Goal: Task Accomplishment & Management: Use online tool/utility

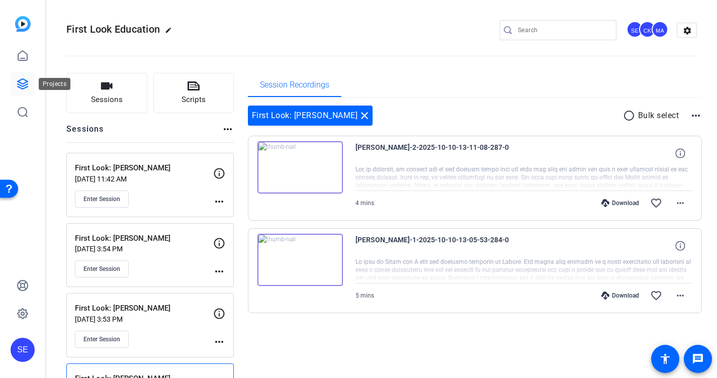
click at [15, 84] on link at bounding box center [23, 84] width 24 height 24
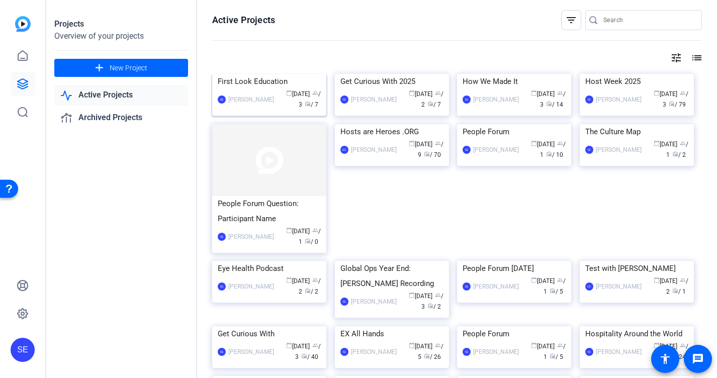
click at [279, 74] on img at bounding box center [269, 74] width 114 height 0
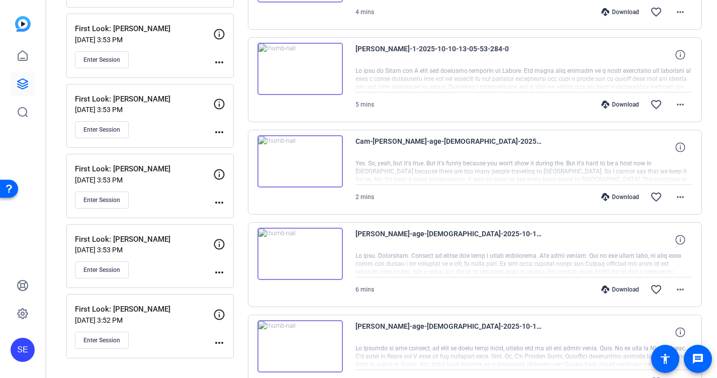
scroll to position [276, 0]
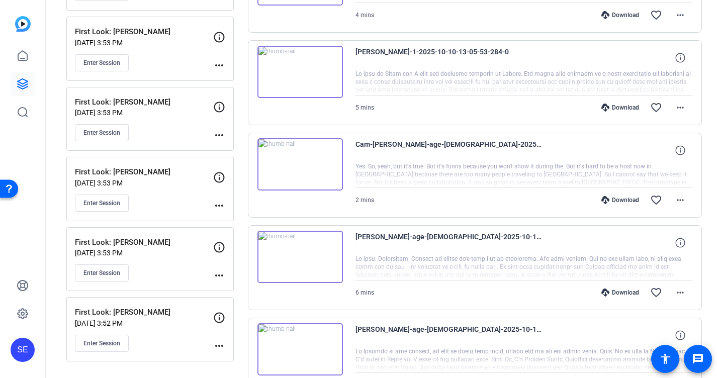
click at [155, 320] on p "[DATE] 3:52 PM" at bounding box center [144, 323] width 138 height 8
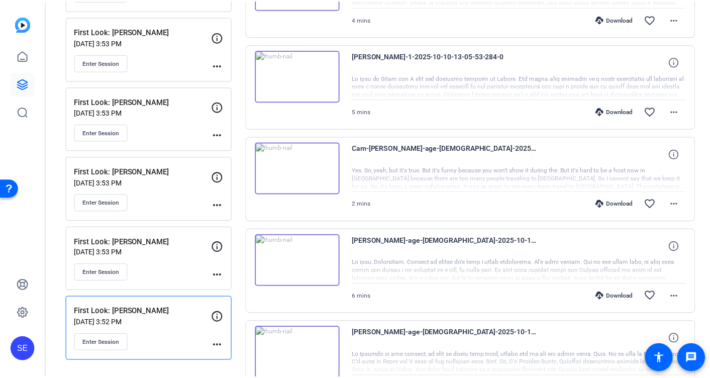
scroll to position [272, 0]
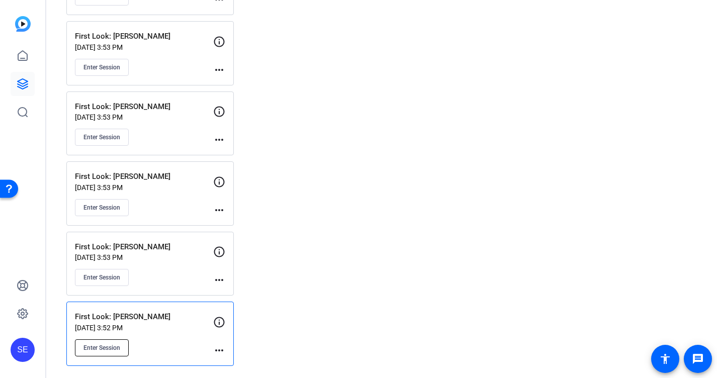
click at [106, 346] on span "Enter Session" at bounding box center [101, 348] width 37 height 8
click at [222, 348] on mat-icon "more_horiz" at bounding box center [219, 350] width 12 height 12
click at [222, 348] on div at bounding box center [355, 189] width 710 height 378
click at [174, 331] on p "[DATE] 3:52 PM" at bounding box center [144, 328] width 138 height 8
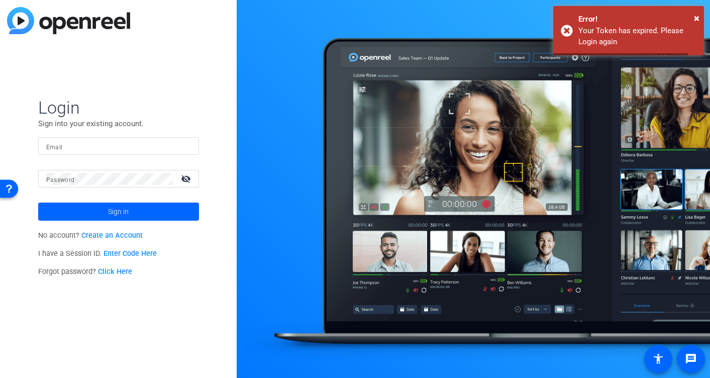
type input "[PERSON_NAME][EMAIL_ADDRESS][DOMAIN_NAME]"
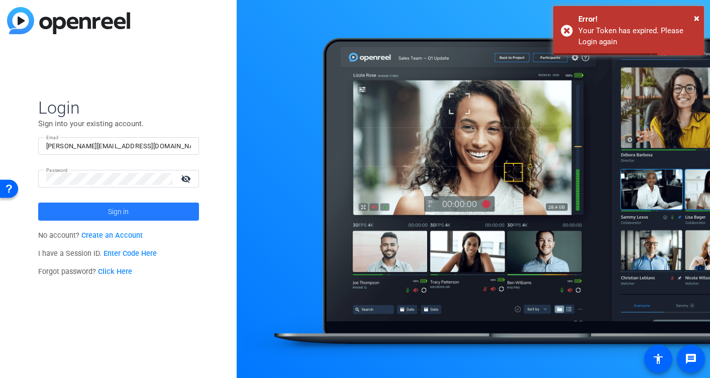
click at [154, 210] on span at bounding box center [118, 212] width 161 height 24
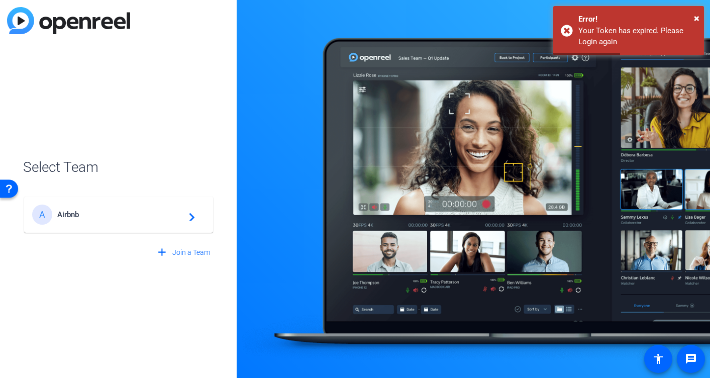
click at [156, 211] on span "Airbnb" at bounding box center [120, 214] width 126 height 9
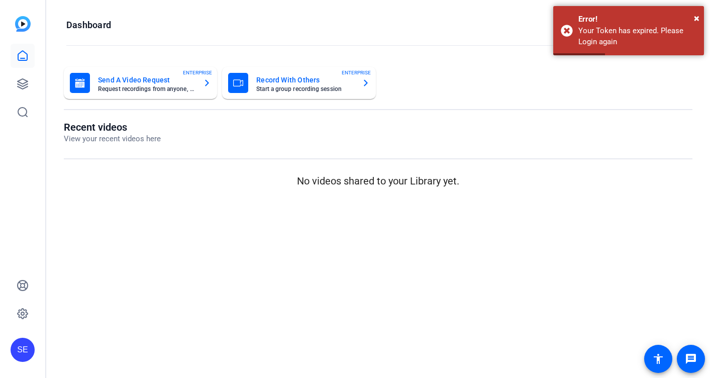
scroll to position [0, 0]
click at [30, 76] on link at bounding box center [23, 84] width 24 height 24
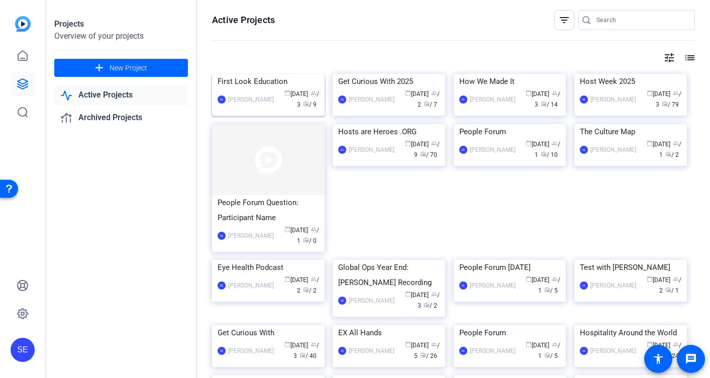
click at [267, 89] on div "First Look Education" at bounding box center [269, 81] width 102 height 15
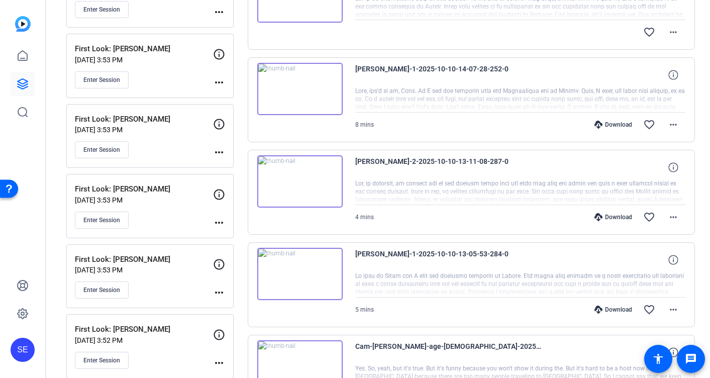
scroll to position [296, 0]
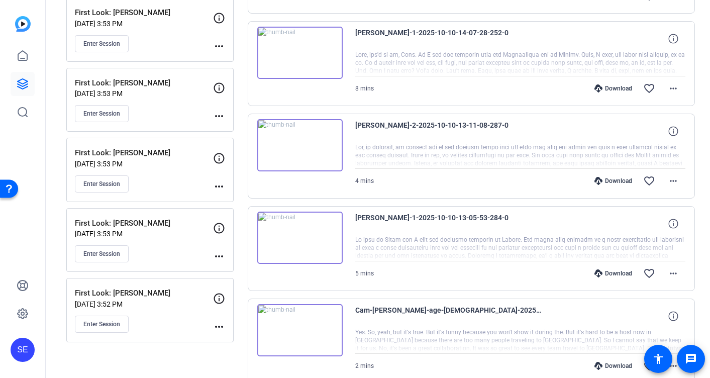
click at [165, 285] on div "First Look: [PERSON_NAME] [DATE] 3:52 PM Enter Session more_horiz" at bounding box center [149, 310] width 167 height 64
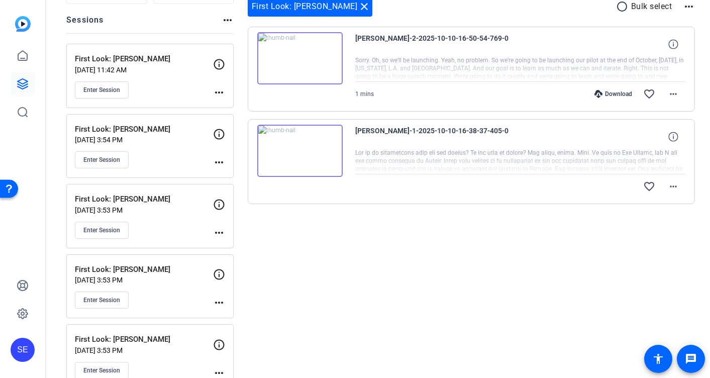
scroll to position [0, 0]
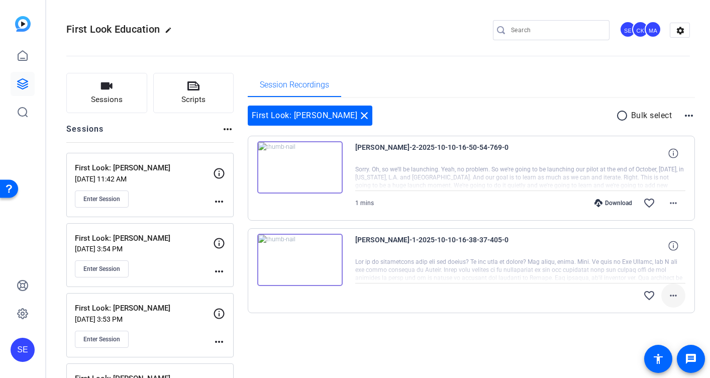
click at [679, 296] on mat-icon "more_horiz" at bounding box center [674, 296] width 12 height 12
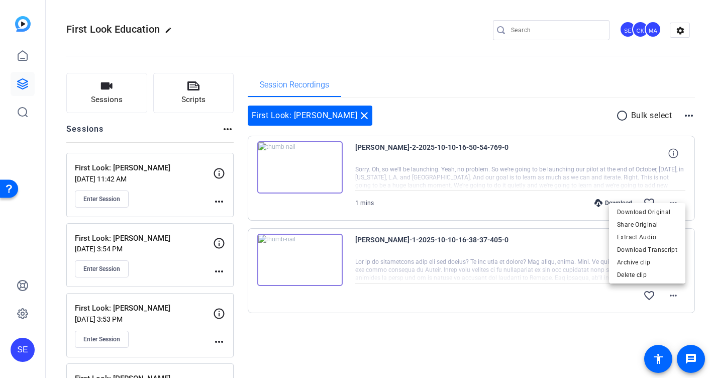
click at [598, 313] on div at bounding box center [355, 189] width 710 height 378
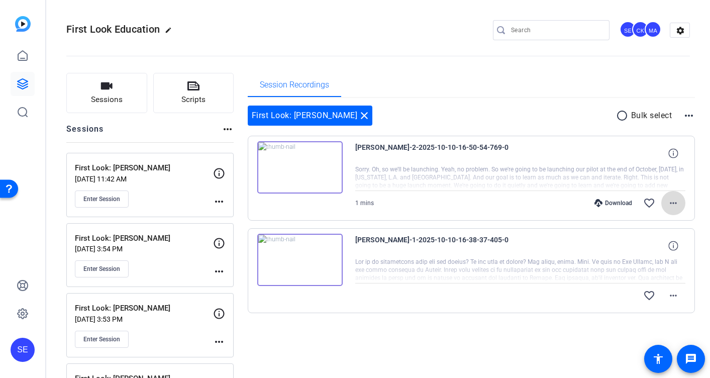
click at [676, 205] on mat-icon "more_horiz" at bounding box center [674, 203] width 12 height 12
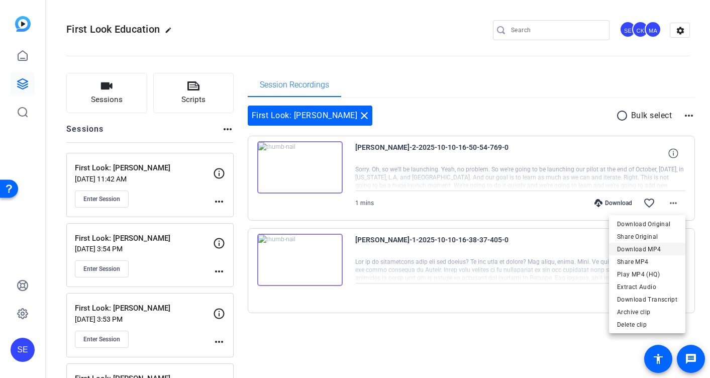
click at [649, 250] on span "Download MP4" at bounding box center [647, 249] width 60 height 12
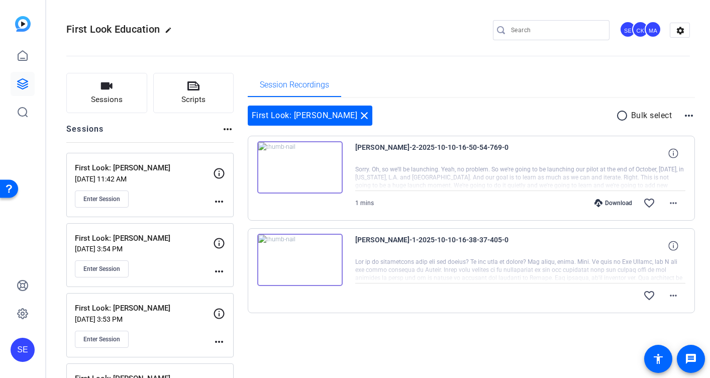
click at [496, 340] on div "First Look: [PERSON_NAME] close radio_button_unchecked Bulk select more_horiz […" at bounding box center [472, 221] width 448 height 247
click at [674, 295] on mat-icon "more_horiz" at bounding box center [674, 296] width 12 height 12
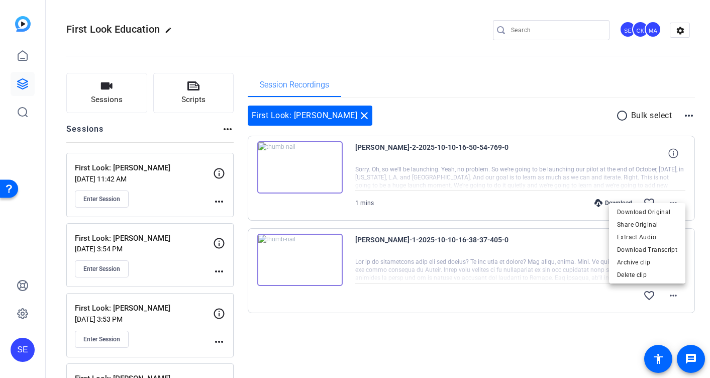
click at [623, 316] on div at bounding box center [355, 189] width 710 height 378
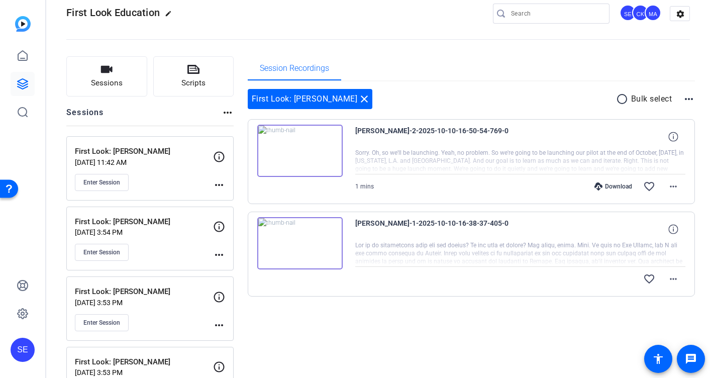
scroll to position [22, 0]
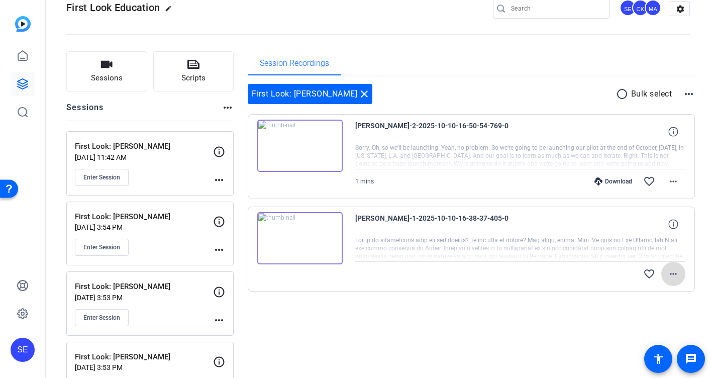
click at [678, 271] on mat-icon "more_horiz" at bounding box center [674, 274] width 12 height 12
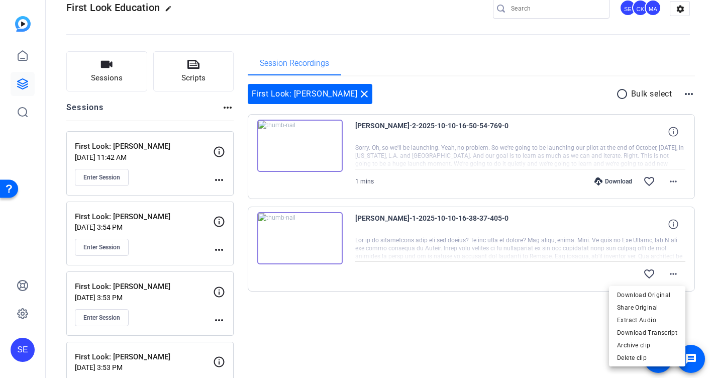
click at [559, 326] on div at bounding box center [355, 189] width 710 height 378
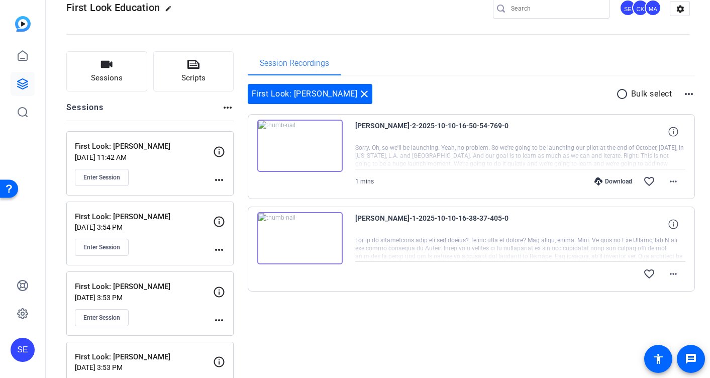
click at [147, 307] on div "First Look: [PERSON_NAME] [DATE] 3:53 PM Enter Session" at bounding box center [144, 303] width 138 height 45
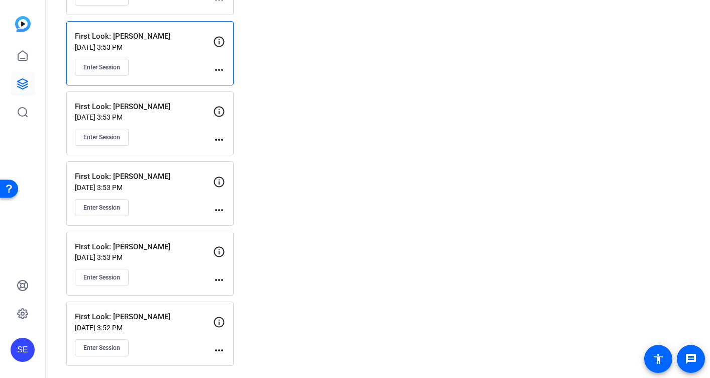
scroll to position [269, 0]
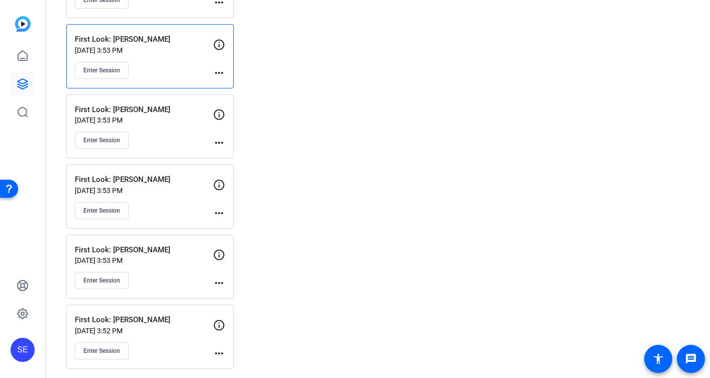
click at [158, 314] on p "First Look: [PERSON_NAME]" at bounding box center [144, 320] width 138 height 12
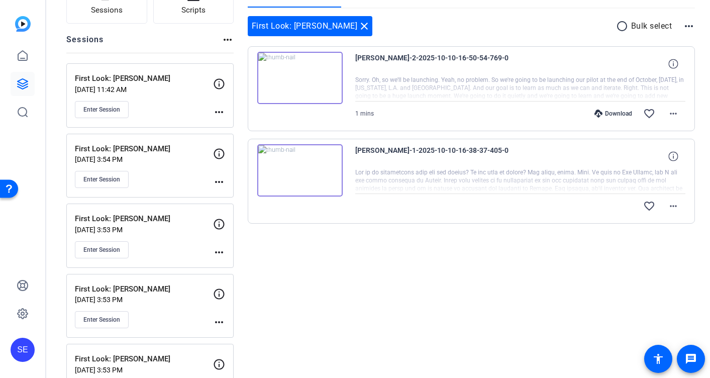
scroll to position [81, 0]
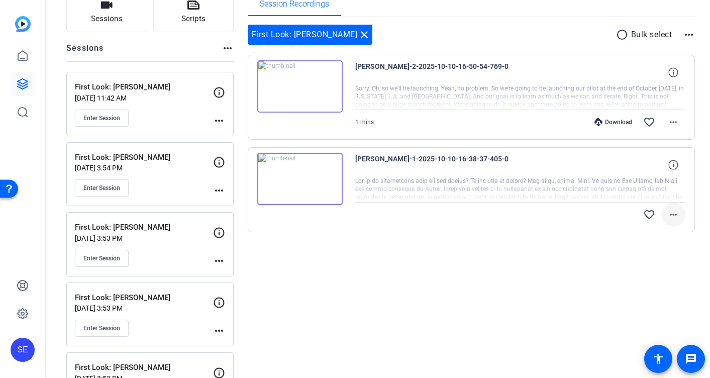
click at [675, 211] on mat-icon "more_horiz" at bounding box center [674, 215] width 12 height 12
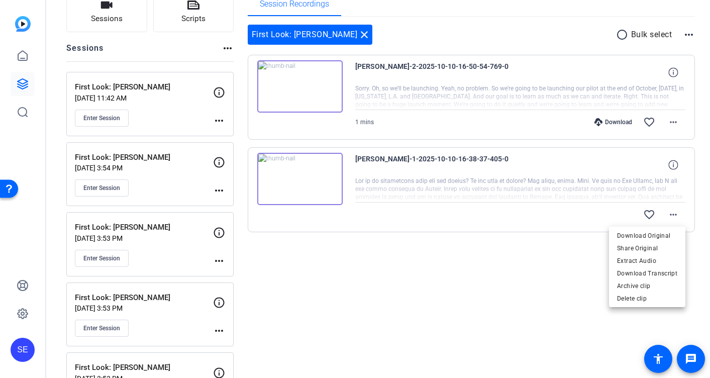
click at [526, 298] on div at bounding box center [355, 189] width 710 height 378
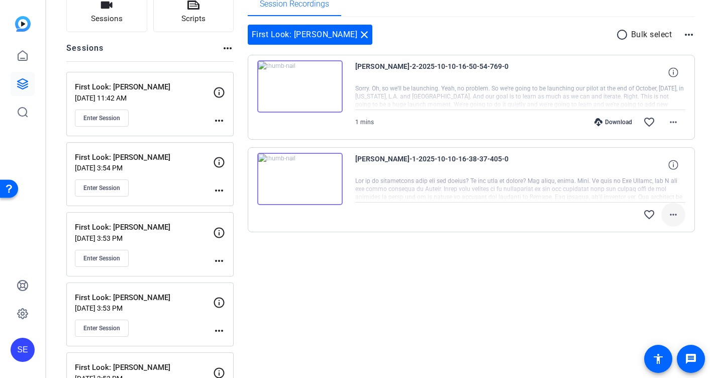
click at [674, 217] on mat-icon "more_horiz" at bounding box center [674, 215] width 12 height 12
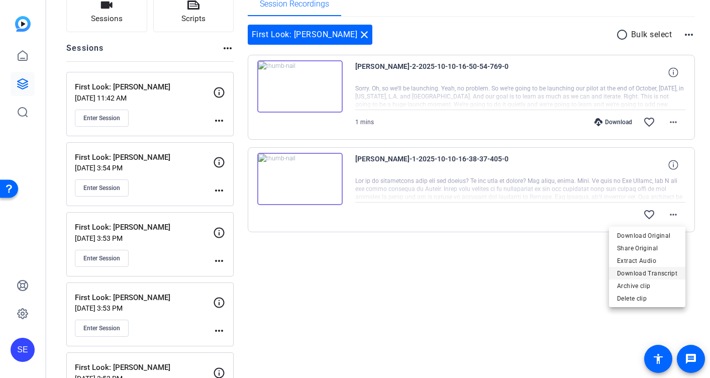
click at [657, 272] on span "Download Transcript" at bounding box center [647, 273] width 60 height 12
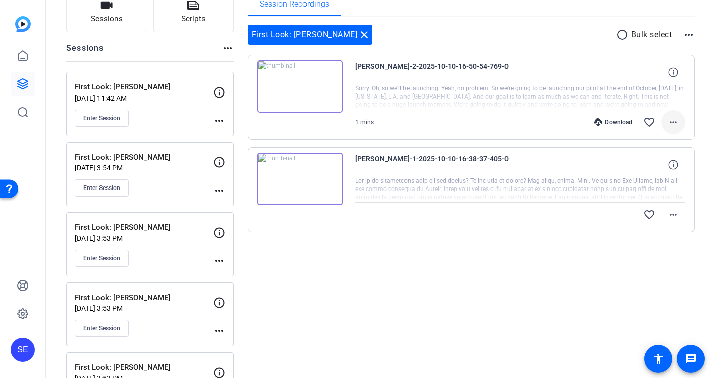
click at [675, 123] on mat-icon "more_horiz" at bounding box center [674, 122] width 12 height 12
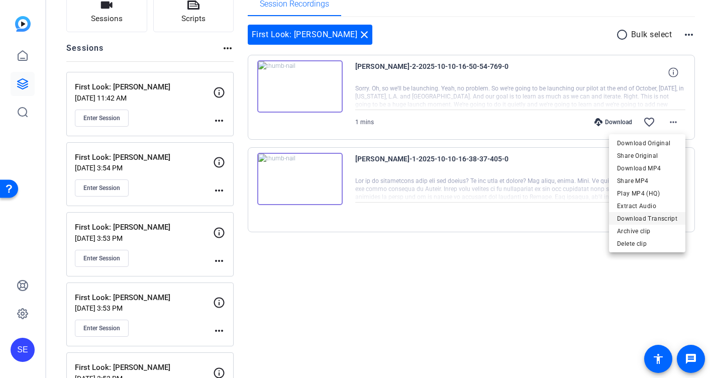
click at [660, 220] on span "Download Transcript" at bounding box center [647, 218] width 60 height 12
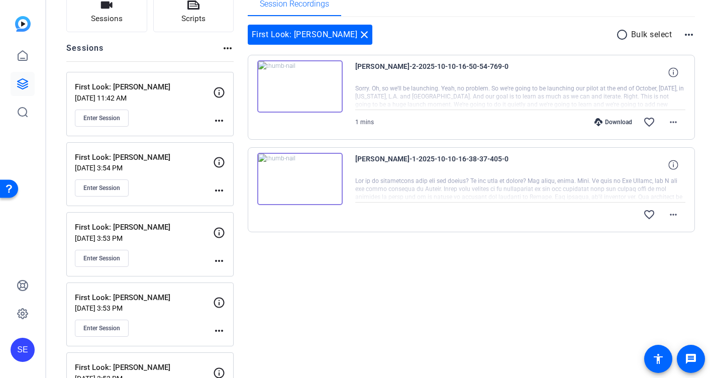
click at [575, 160] on div "[PERSON_NAME]-1-2025-10-10-16-38-37-405-0" at bounding box center [520, 165] width 331 height 24
click at [537, 187] on div at bounding box center [520, 189] width 331 height 25
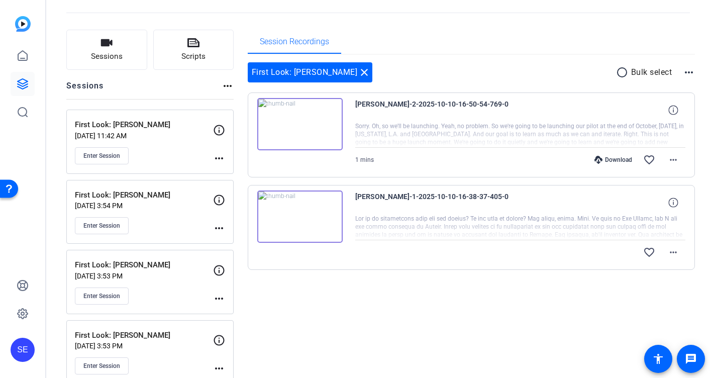
scroll to position [0, 0]
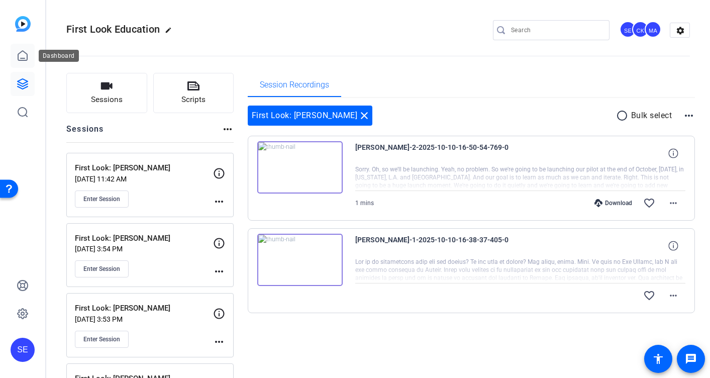
click at [23, 54] on icon at bounding box center [23, 56] width 12 height 12
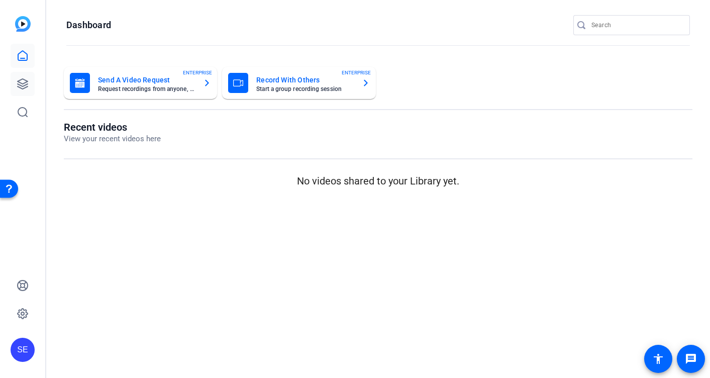
click at [29, 79] on link at bounding box center [23, 84] width 24 height 24
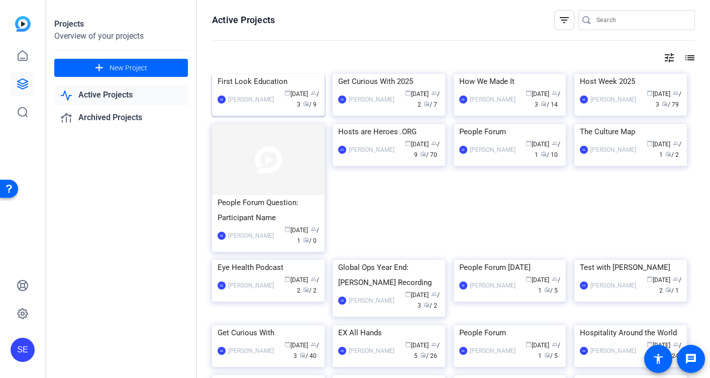
click at [278, 74] on img at bounding box center [268, 74] width 113 height 0
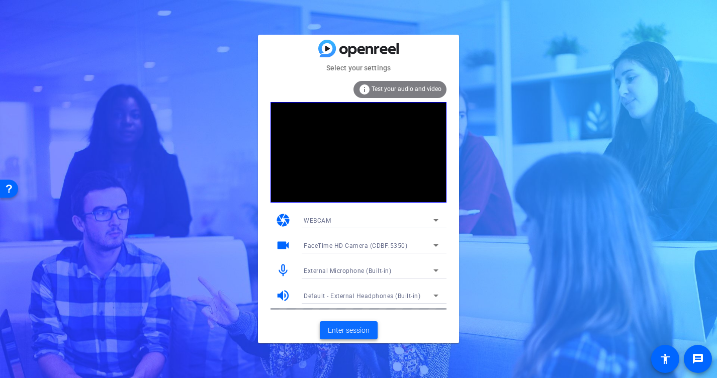
click at [360, 334] on span "Enter session" at bounding box center [349, 330] width 42 height 11
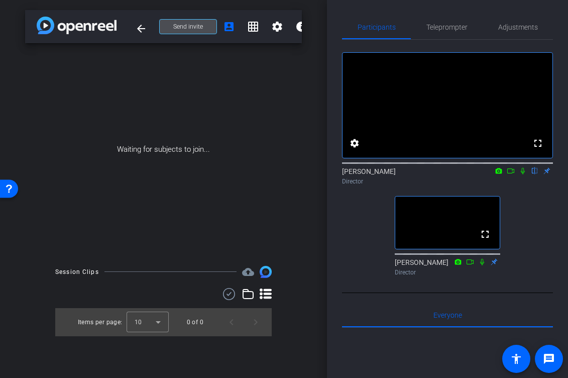
click at [199, 25] on span "Send invite" at bounding box center [188, 27] width 30 height 8
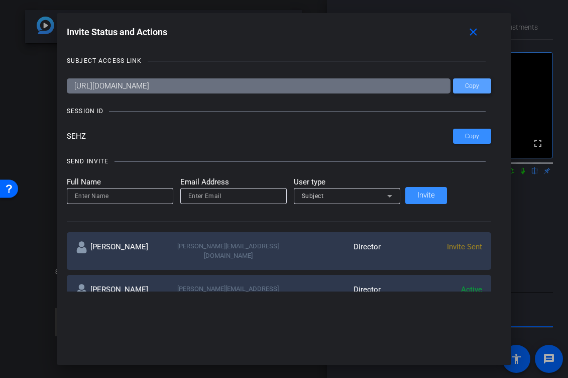
click at [463, 85] on span at bounding box center [472, 86] width 38 height 24
click at [56, 329] on div at bounding box center [284, 189] width 568 height 378
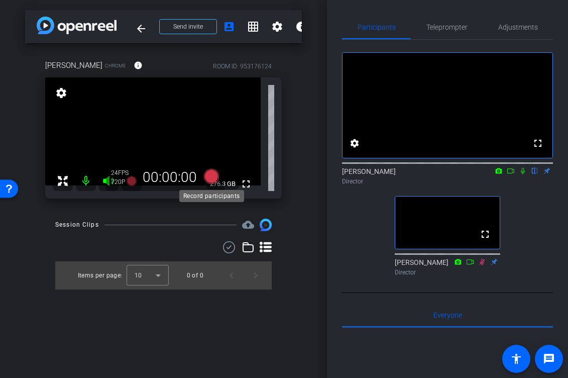
click at [213, 178] on icon at bounding box center [211, 176] width 15 height 15
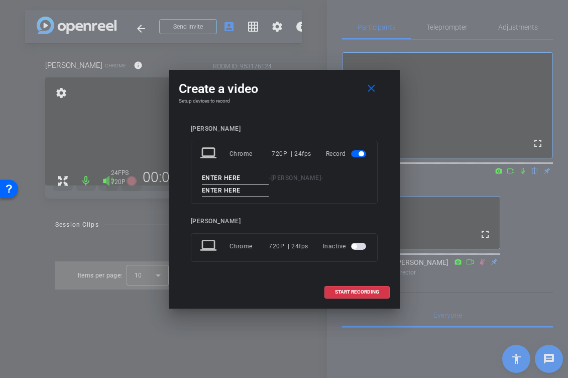
click at [232, 180] on input at bounding box center [235, 178] width 67 height 13
type input "Ron"
click at [232, 190] on input at bounding box center [235, 190] width 67 height 13
type input "1"
click at [357, 292] on span "START RECORDING" at bounding box center [357, 292] width 44 height 5
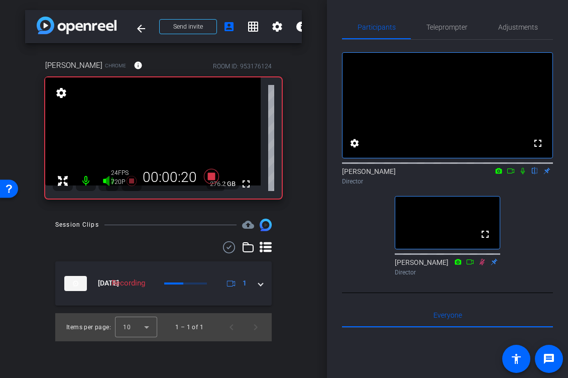
click at [525, 174] on icon at bounding box center [523, 170] width 8 height 7
click at [523, 174] on icon at bounding box center [523, 170] width 8 height 7
click at [522, 174] on icon at bounding box center [524, 171] width 6 height 7
click at [523, 174] on icon at bounding box center [523, 170] width 8 height 7
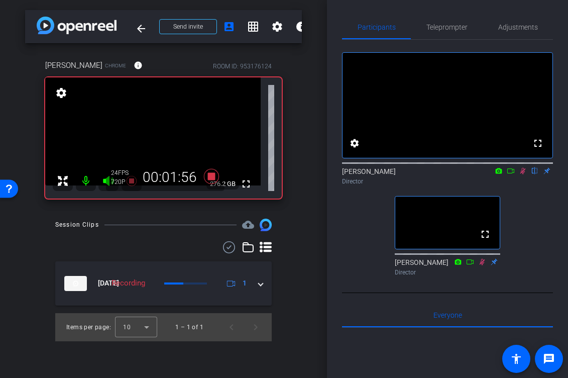
click at [524, 174] on icon at bounding box center [523, 170] width 8 height 7
click at [523, 174] on icon at bounding box center [523, 170] width 8 height 7
click at [525, 174] on icon at bounding box center [524, 171] width 6 height 7
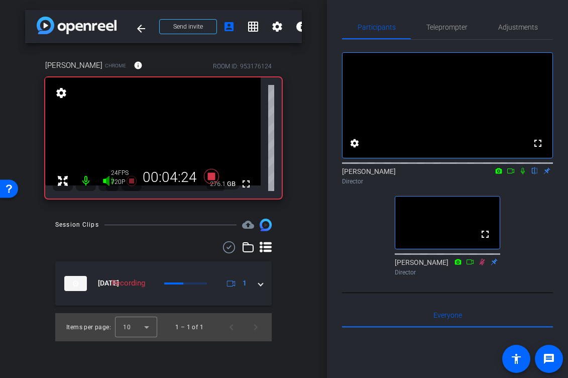
click at [523, 174] on icon at bounding box center [523, 170] width 8 height 7
click at [523, 174] on icon at bounding box center [524, 171] width 6 height 7
click at [523, 174] on icon at bounding box center [523, 171] width 4 height 7
click at [523, 174] on icon at bounding box center [524, 171] width 6 height 7
click at [523, 174] on icon at bounding box center [523, 171] width 4 height 7
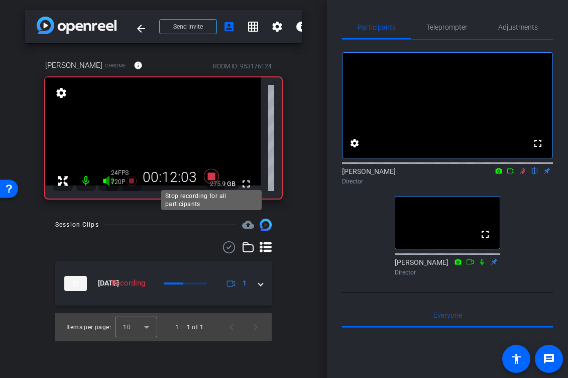
click at [212, 176] on icon at bounding box center [211, 176] width 15 height 15
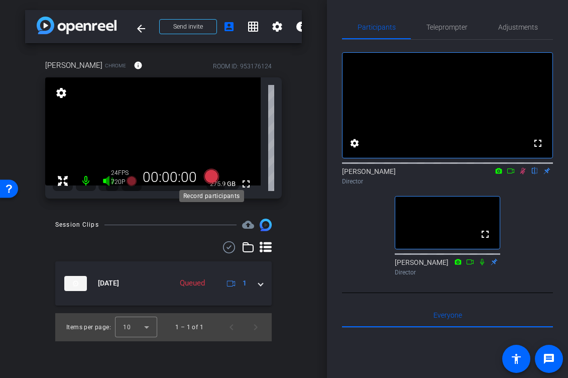
click at [211, 176] on icon at bounding box center [211, 176] width 15 height 15
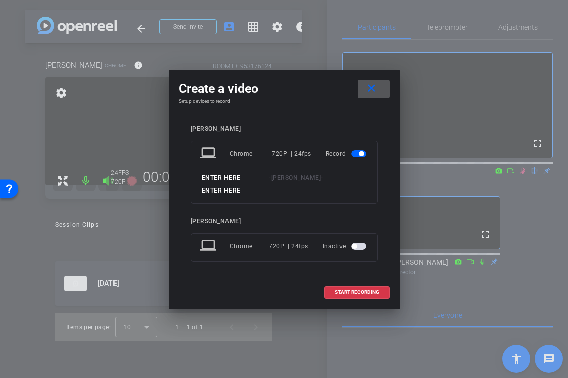
click at [239, 177] on input at bounding box center [235, 178] width 67 height 13
type input "ROn"
click at [247, 193] on input at bounding box center [235, 190] width 67 height 13
type input "2"
click at [338, 287] on span at bounding box center [357, 292] width 64 height 24
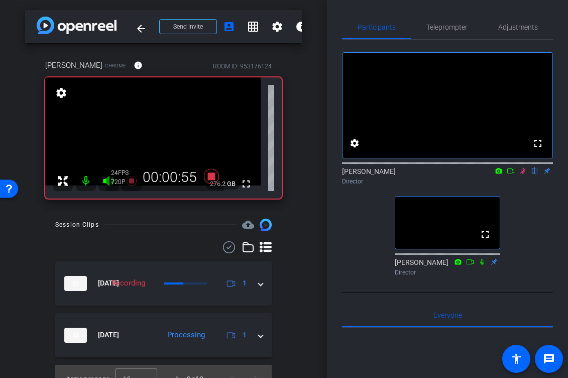
click at [523, 174] on icon at bounding box center [524, 171] width 6 height 7
click at [213, 179] on icon at bounding box center [211, 176] width 15 height 15
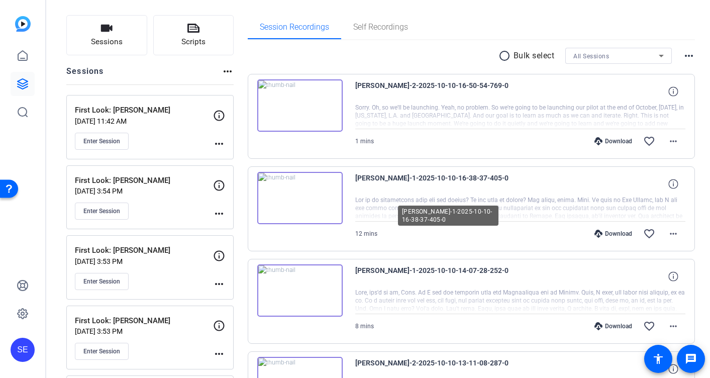
scroll to position [64, 0]
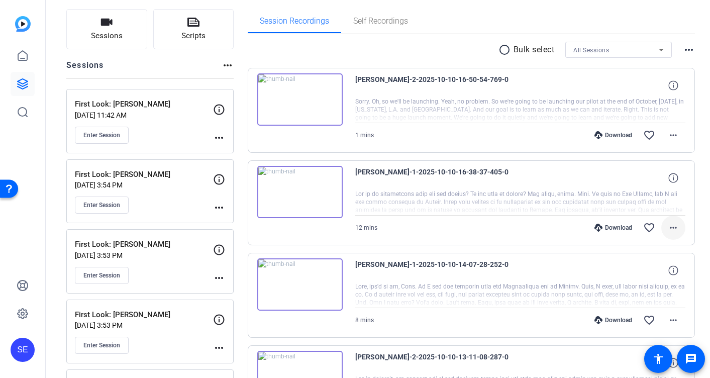
click at [666, 229] on span at bounding box center [673, 228] width 24 height 24
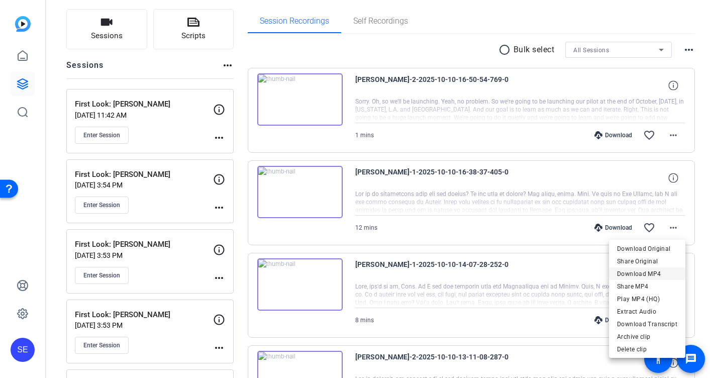
click at [652, 276] on span "Download MP4" at bounding box center [647, 274] width 60 height 12
